Goal: Task Accomplishment & Management: Manage account settings

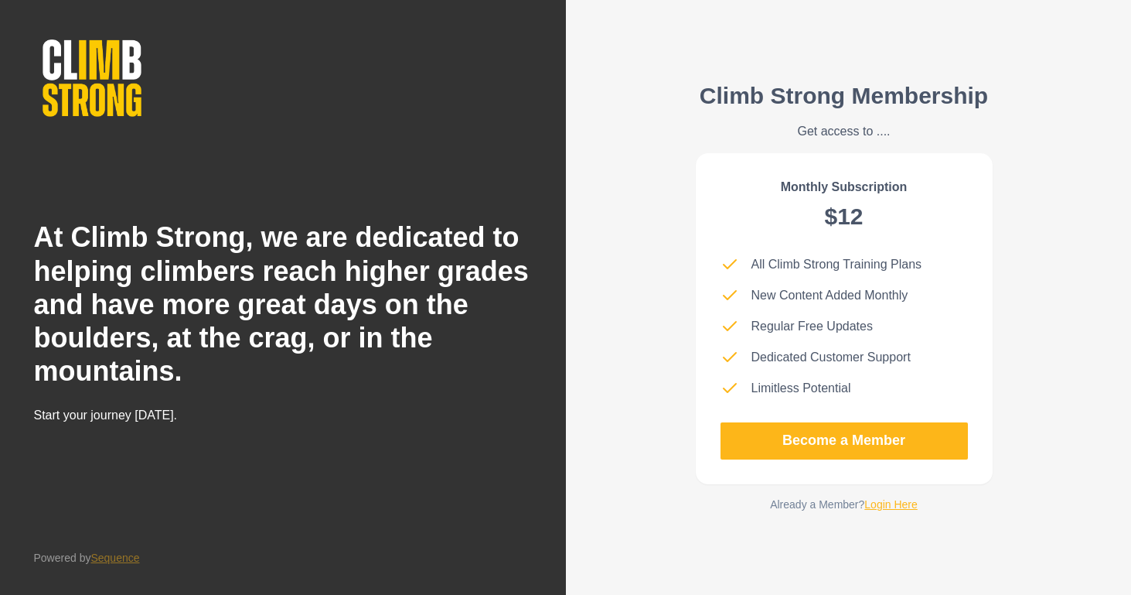
click at [900, 505] on link "Login Here" at bounding box center [891, 504] width 53 height 12
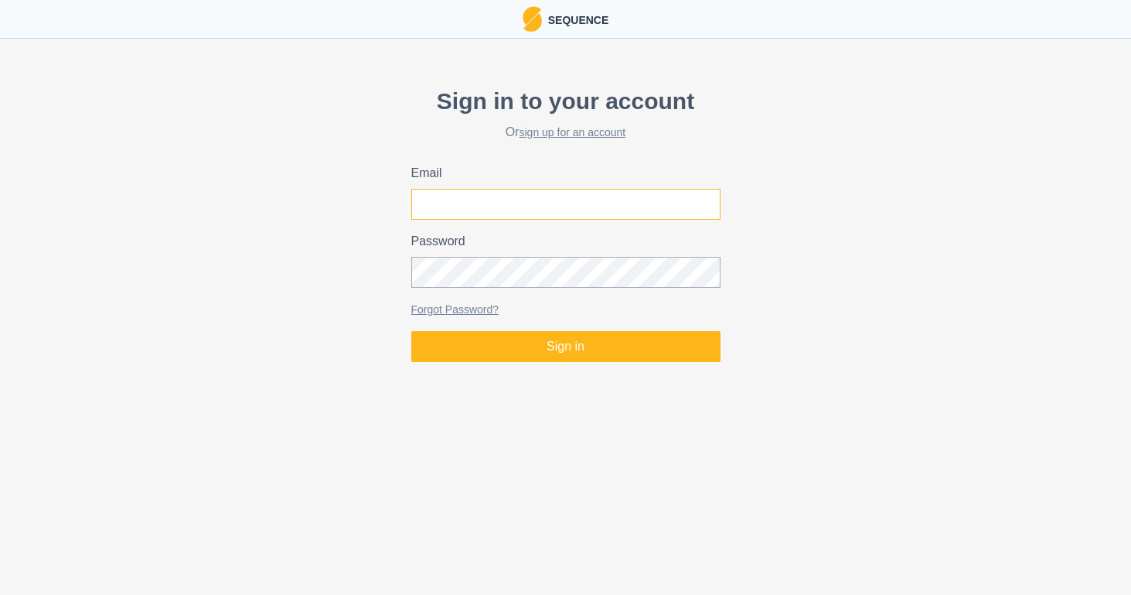
type input "[EMAIL_ADDRESS][DOMAIN_NAME]"
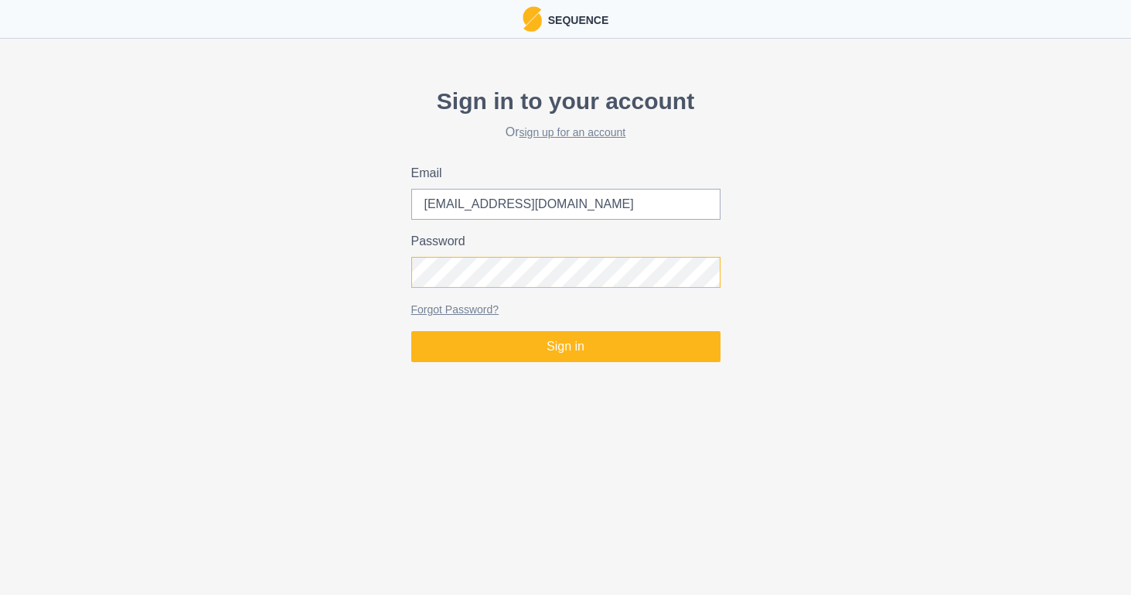
click at [565, 346] on button "Sign in" at bounding box center [565, 346] width 309 height 31
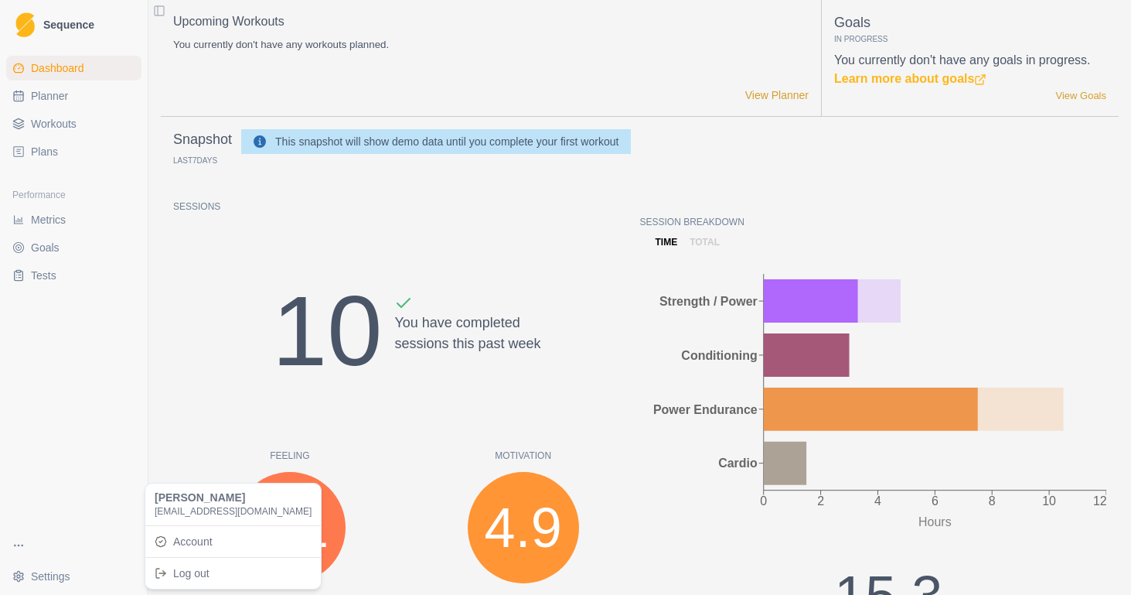
click at [55, 575] on html "Sequence Dashboard Planner Workouts Plans Performance Metrics Goals Tests Setti…" at bounding box center [565, 297] width 1131 height 595
click at [193, 537] on link "Account" at bounding box center [232, 541] width 169 height 25
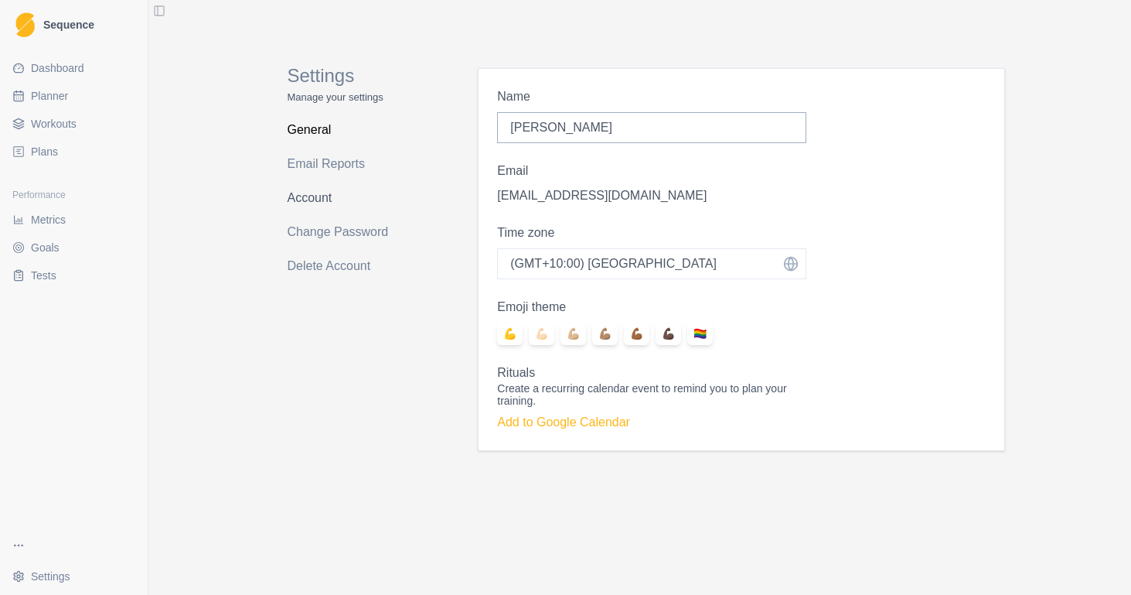
click at [326, 202] on link "Account" at bounding box center [349, 198] width 123 height 25
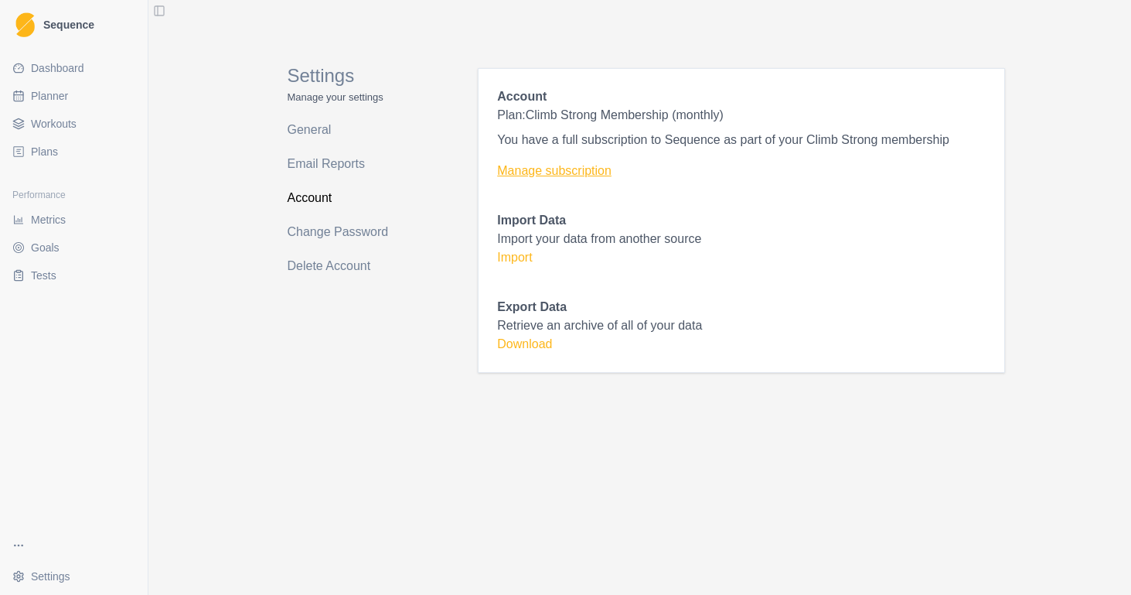
click at [553, 169] on link "Manage subscription" at bounding box center [741, 171] width 488 height 19
click at [915, 551] on div "There was an error, please try allowing pop-up windows!" at bounding box center [994, 540] width 247 height 59
click at [571, 164] on link "Manage subscription" at bounding box center [741, 171] width 488 height 19
click at [330, 258] on link "Delete Account" at bounding box center [349, 266] width 123 height 25
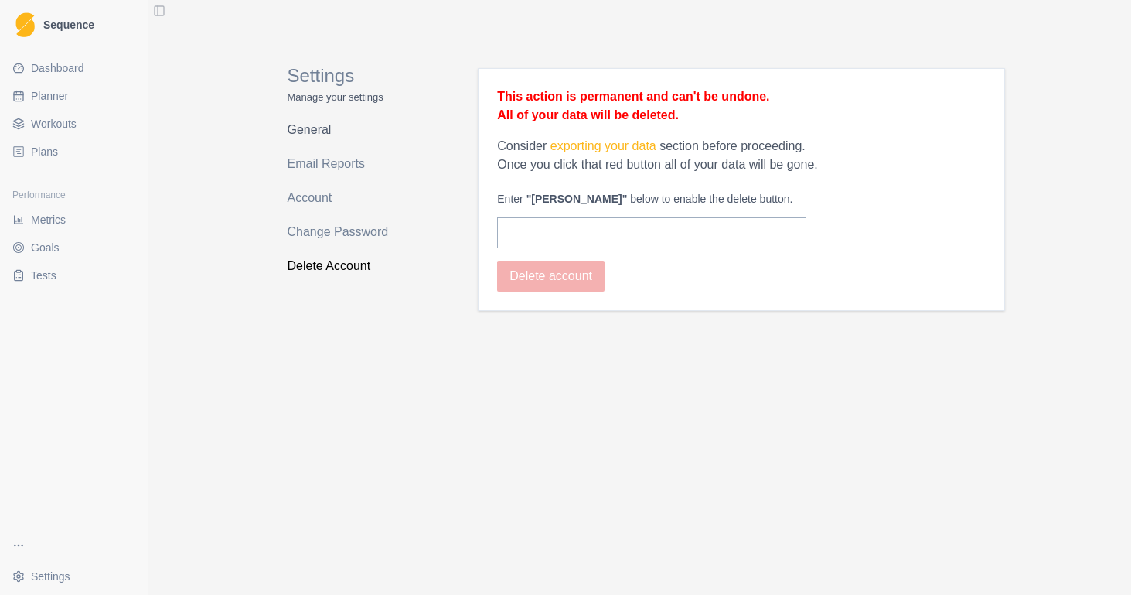
click at [315, 130] on link "General" at bounding box center [349, 130] width 123 height 25
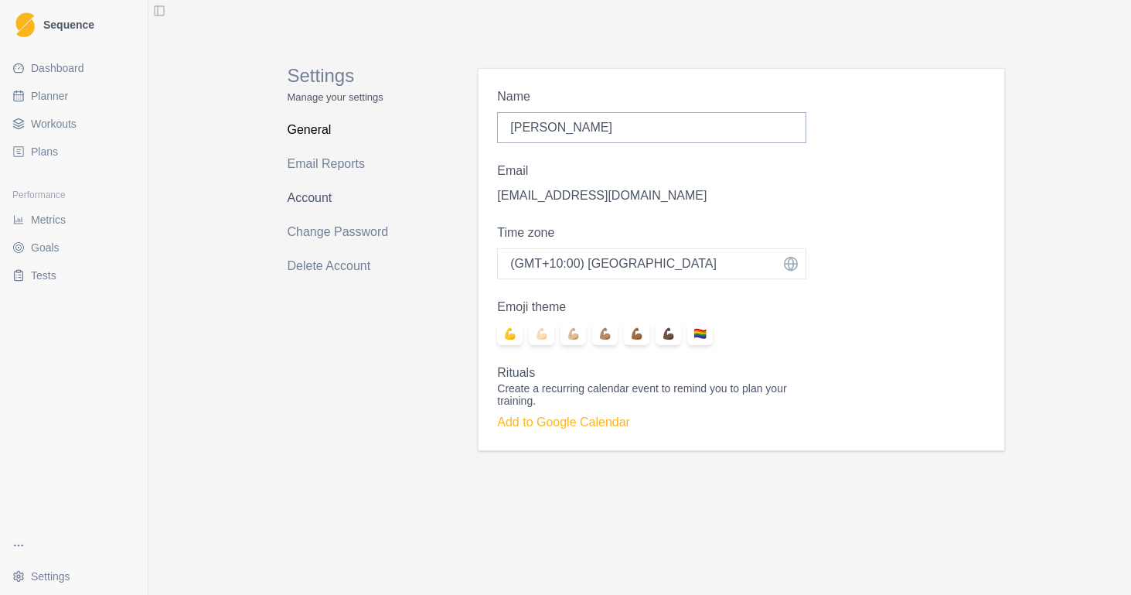
click at [316, 187] on link "Account" at bounding box center [349, 198] width 123 height 25
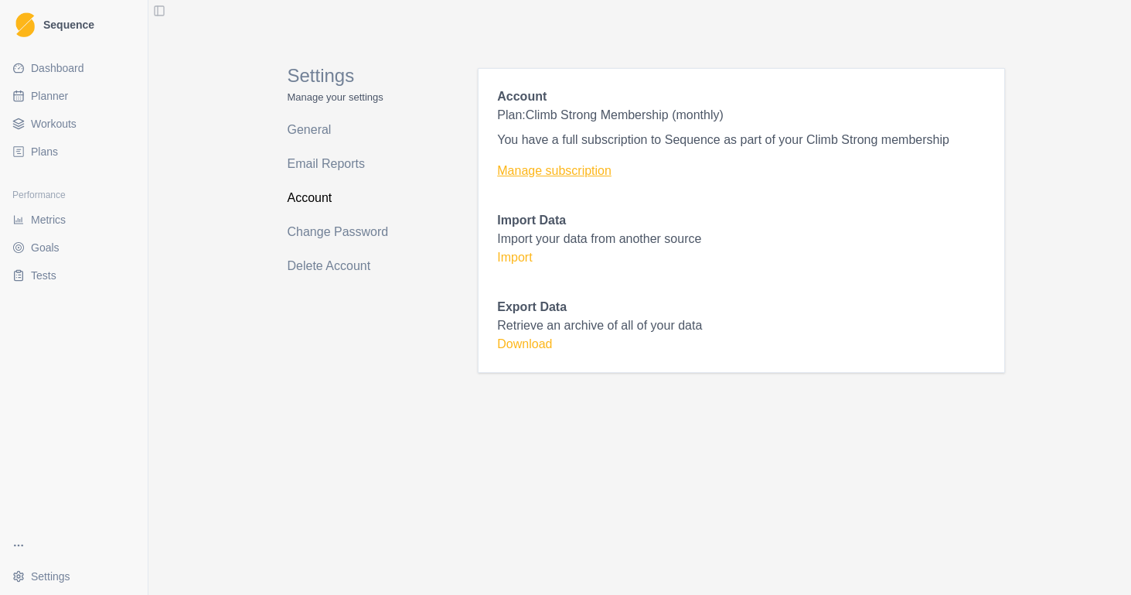
click at [598, 174] on link "Manage subscription" at bounding box center [741, 171] width 488 height 19
click at [589, 173] on link "Manage subscription" at bounding box center [741, 171] width 488 height 19
